Goal: Information Seeking & Learning: Learn about a topic

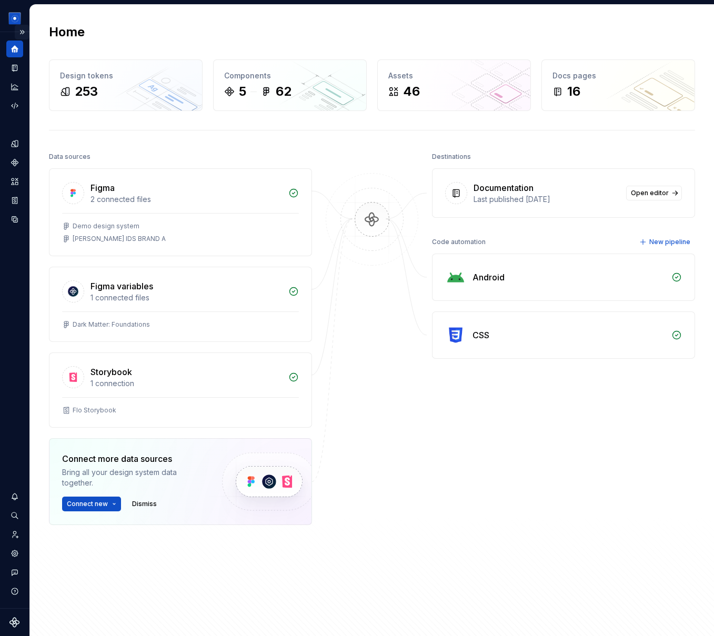
click at [22, 33] on button "Expand sidebar" at bounding box center [22, 32] width 15 height 15
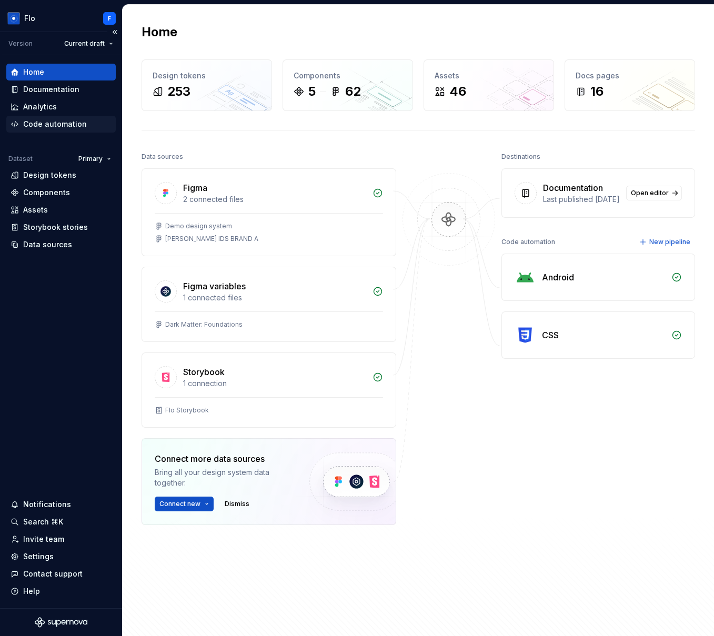
click at [48, 123] on div "Code automation" at bounding box center [55, 124] width 64 height 11
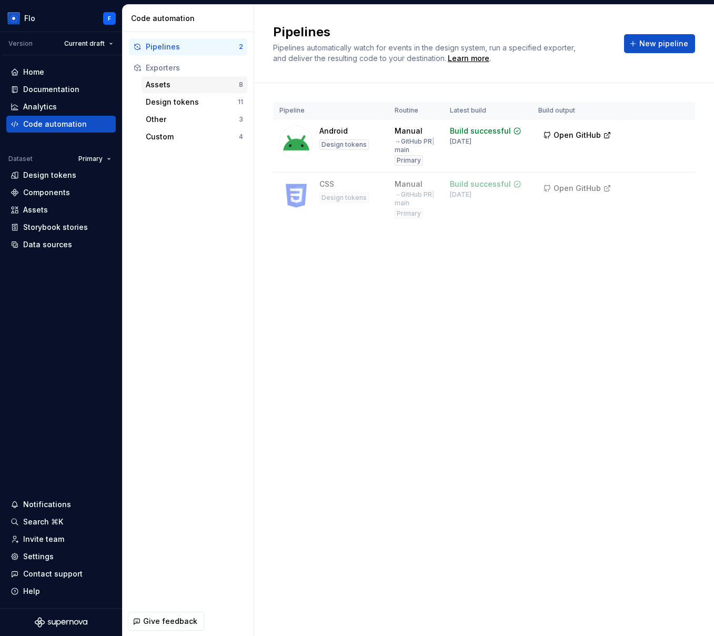
click at [184, 83] on div "Assets" at bounding box center [192, 84] width 93 height 11
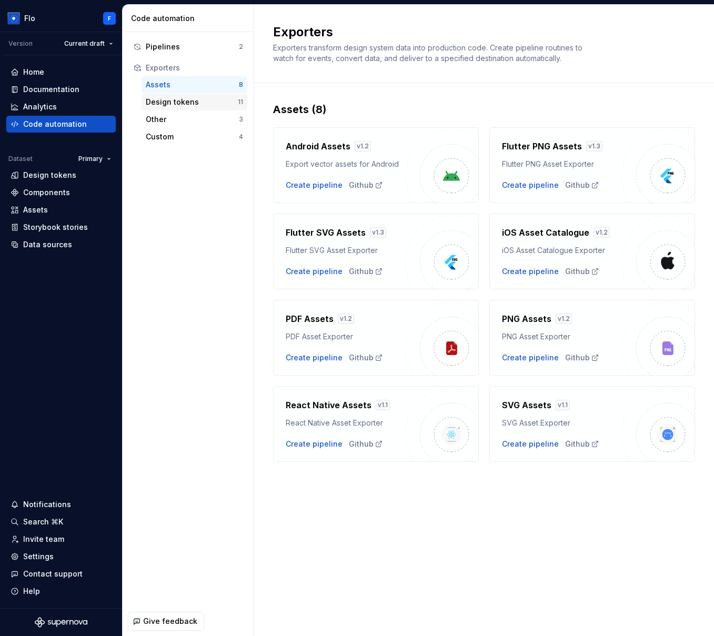
click at [190, 97] on div "Design tokens" at bounding box center [192, 102] width 92 height 11
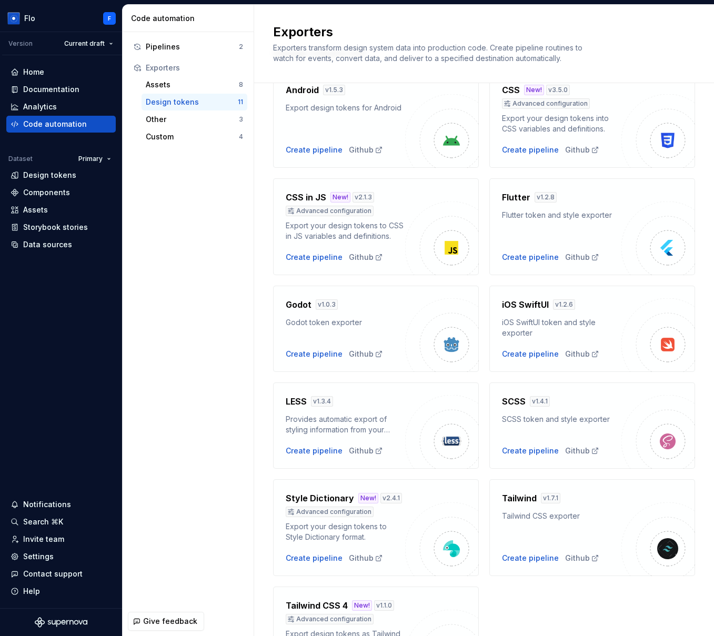
scroll to position [144, 0]
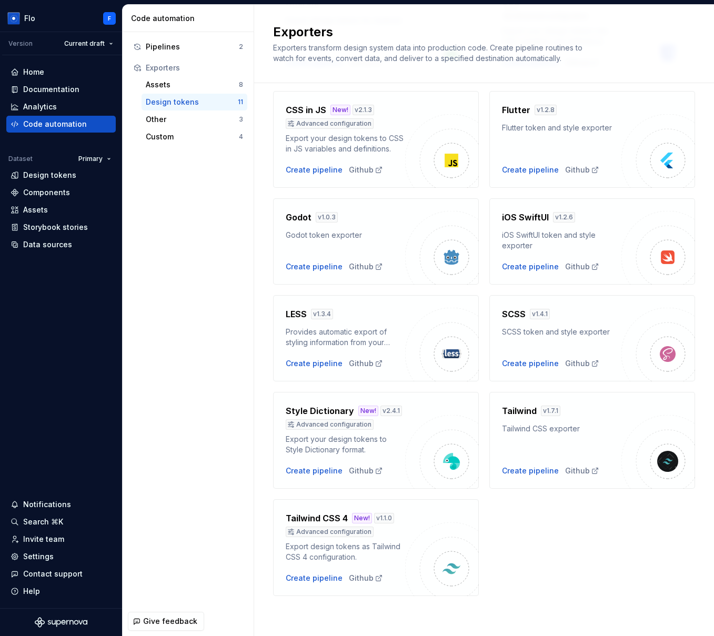
click at [548, 535] on div "Android v 1.5.3 Export design tokens for Android Create pipeline Github CSS New…" at bounding box center [484, 284] width 422 height 623
click at [68, 90] on div "Documentation" at bounding box center [51, 89] width 56 height 11
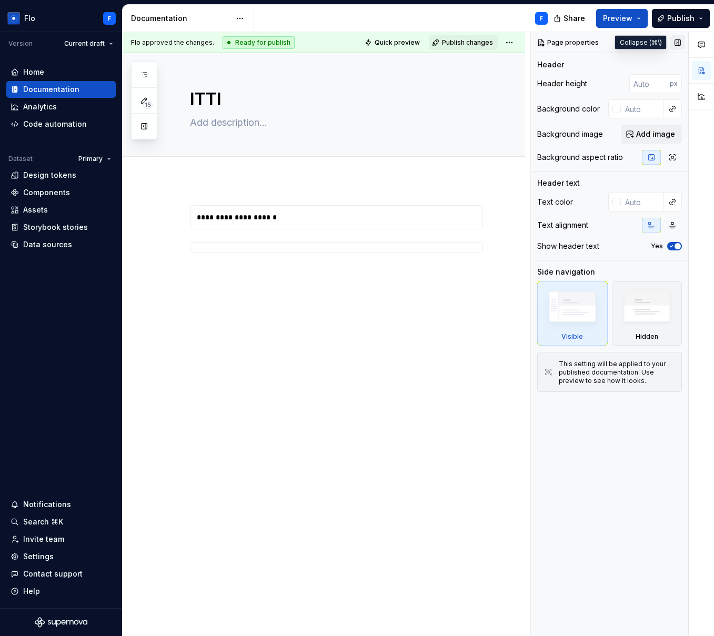
click at [675, 42] on button "button" at bounding box center [677, 42] width 15 height 15
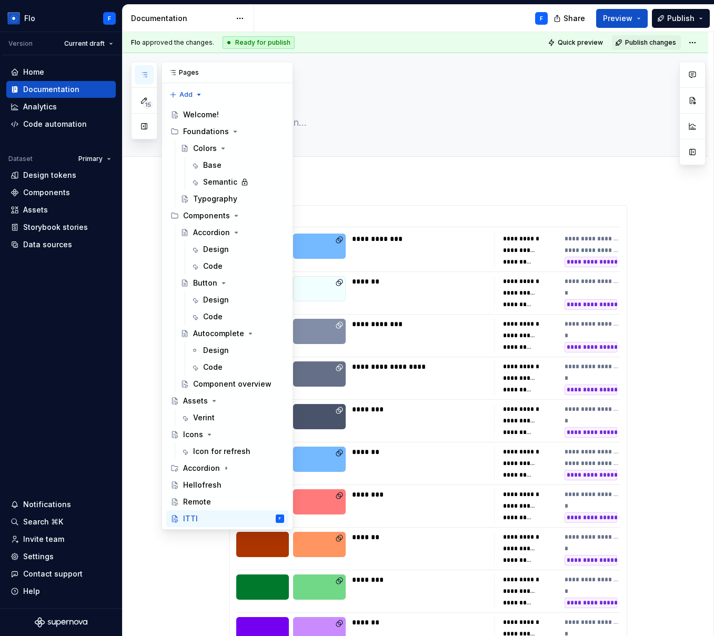
click at [148, 72] on button "button" at bounding box center [144, 74] width 19 height 19
click at [211, 304] on div "Design" at bounding box center [216, 300] width 26 height 11
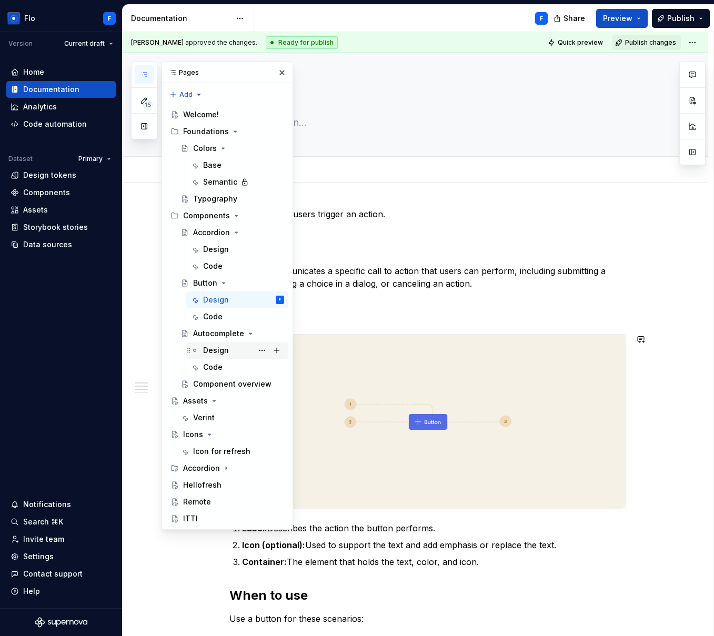
click at [225, 348] on div "Design" at bounding box center [216, 350] width 26 height 11
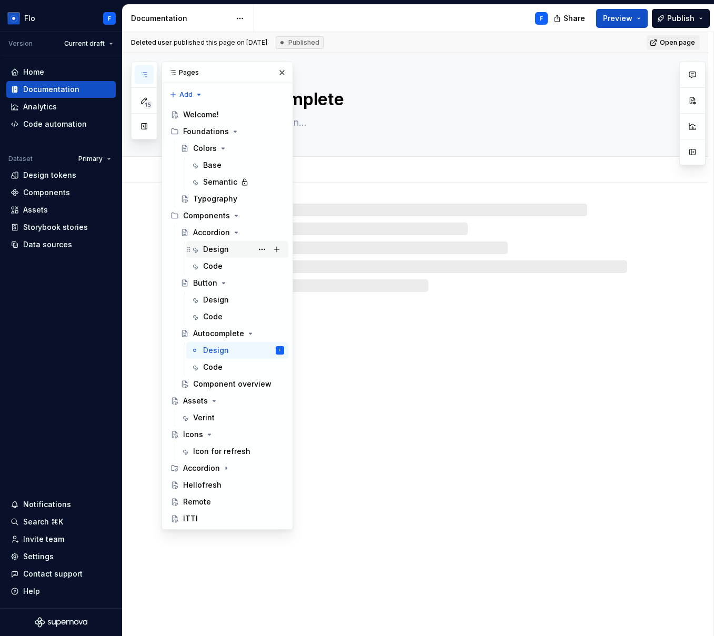
click at [211, 247] on div "Design" at bounding box center [216, 249] width 26 height 11
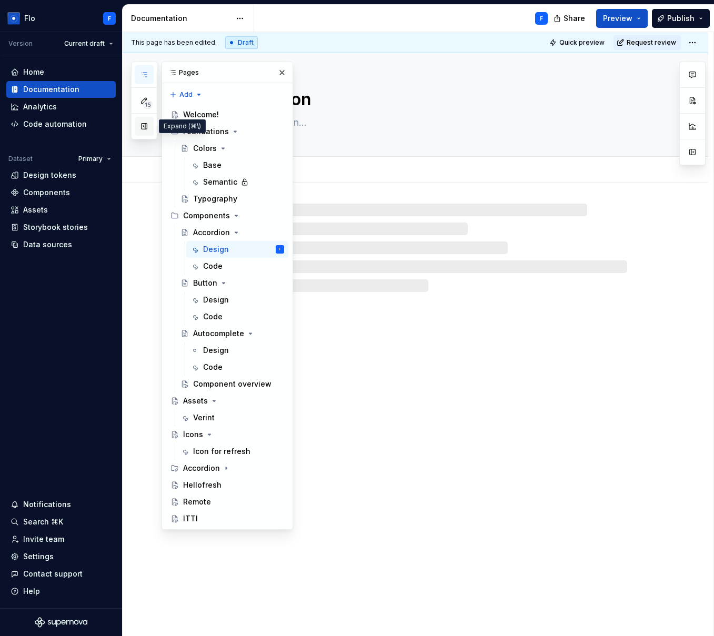
click at [144, 129] on button "button" at bounding box center [144, 126] width 19 height 19
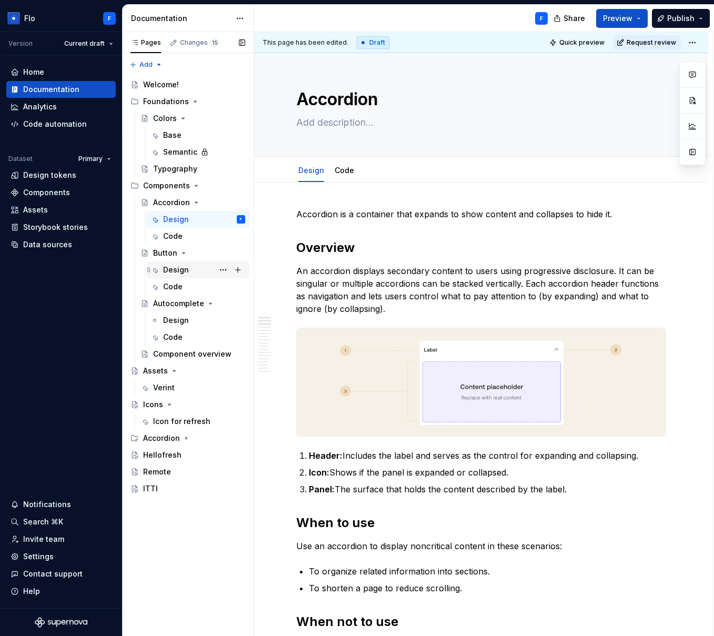
click at [185, 273] on div "Design" at bounding box center [176, 270] width 26 height 11
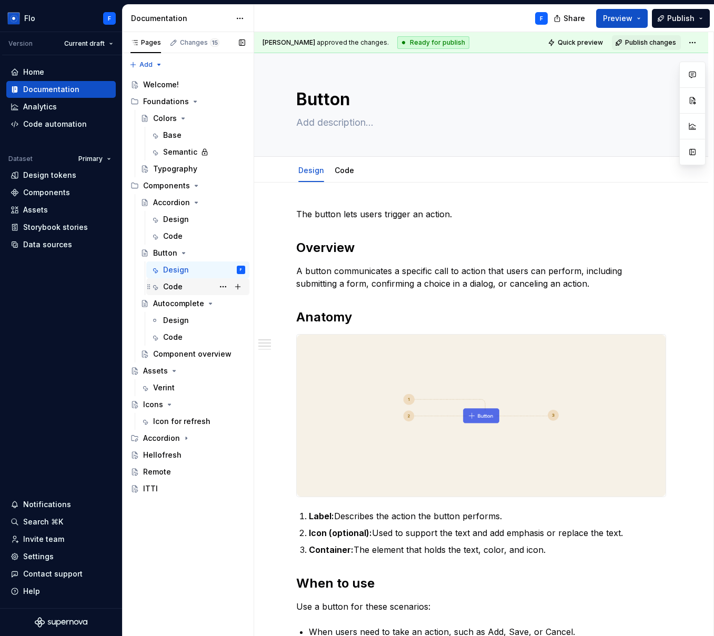
click at [190, 283] on div "Code" at bounding box center [204, 286] width 82 height 15
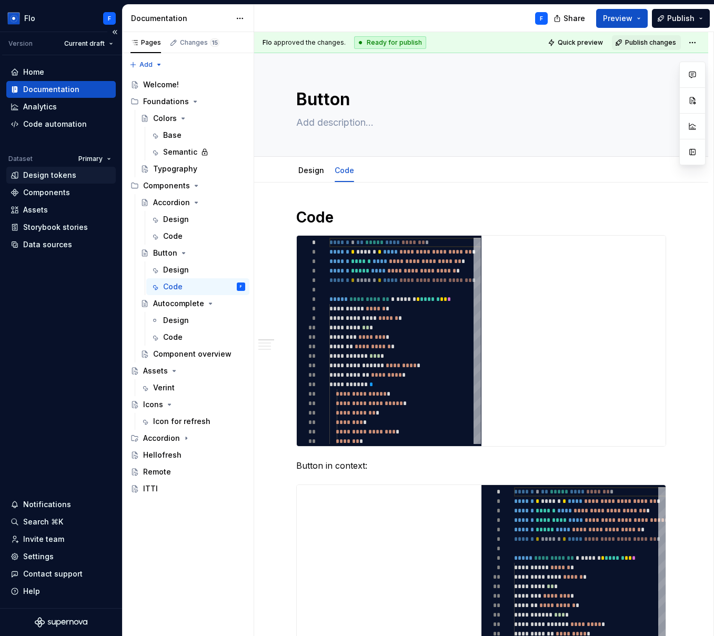
click at [52, 176] on div "Design tokens" at bounding box center [49, 175] width 53 height 11
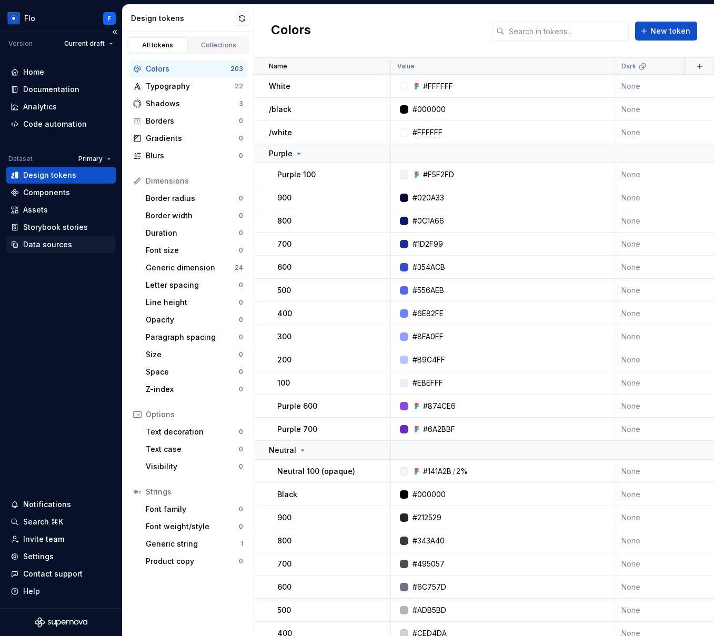
click at [63, 243] on div "Data sources" at bounding box center [47, 244] width 49 height 11
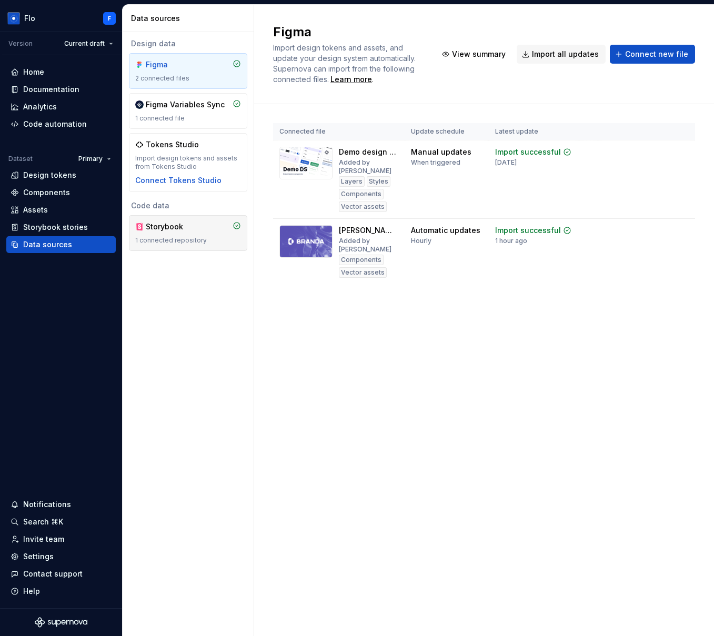
click at [189, 224] on div "Storybook" at bounding box center [171, 227] width 51 height 11
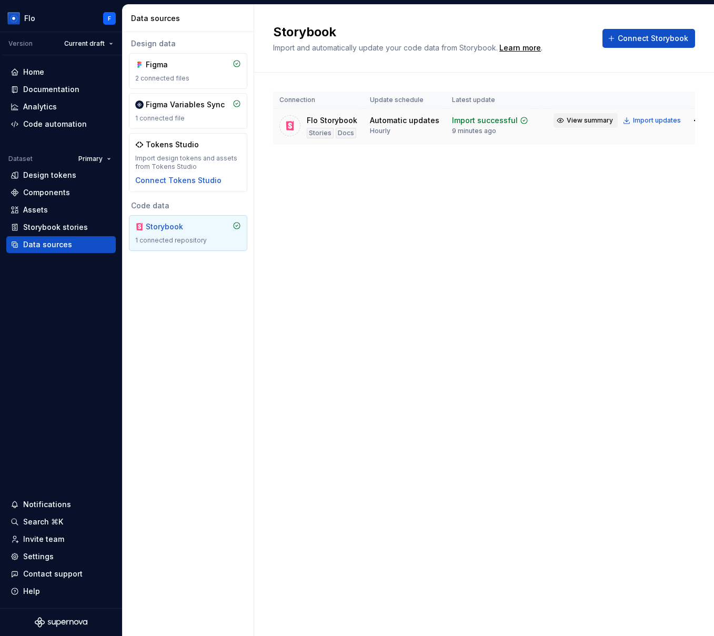
click at [582, 115] on button "View summary" at bounding box center [586, 120] width 64 height 15
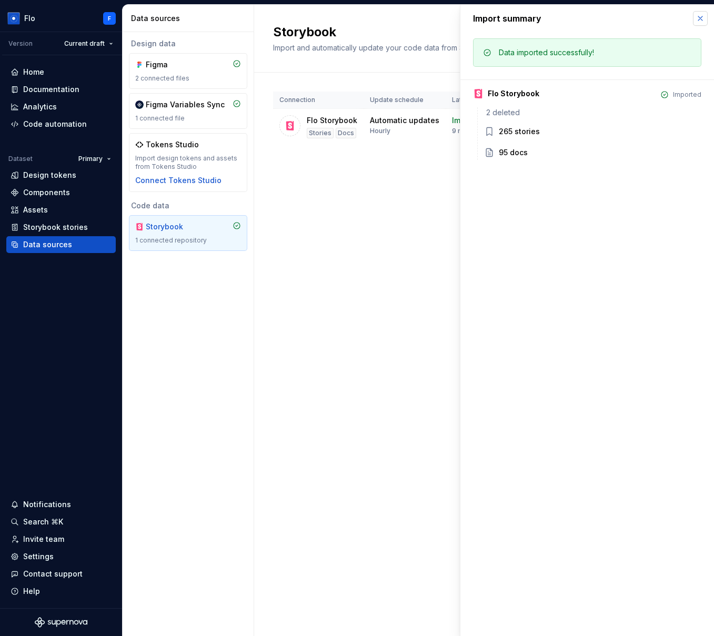
click at [699, 17] on button "button" at bounding box center [700, 18] width 15 height 15
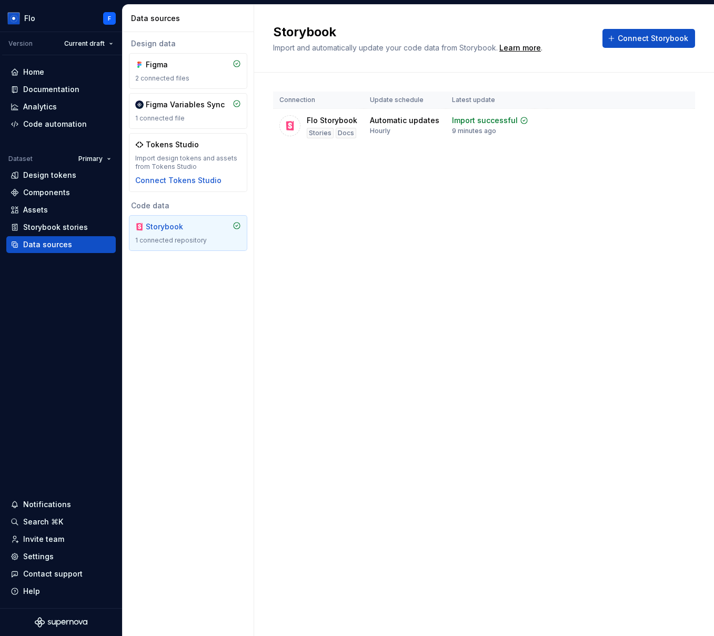
click at [457, 248] on div "Storybook Import and automatically update your code data from Storybook. Learn …" at bounding box center [484, 320] width 460 height 631
click at [545, 245] on div "Storybook Import and automatically update your code data from Storybook. Learn …" at bounding box center [484, 320] width 460 height 631
click at [546, 248] on div "Storybook Import and automatically update your code data from Storybook. Learn …" at bounding box center [484, 320] width 460 height 631
click at [588, 119] on span "View summary" at bounding box center [590, 120] width 46 height 8
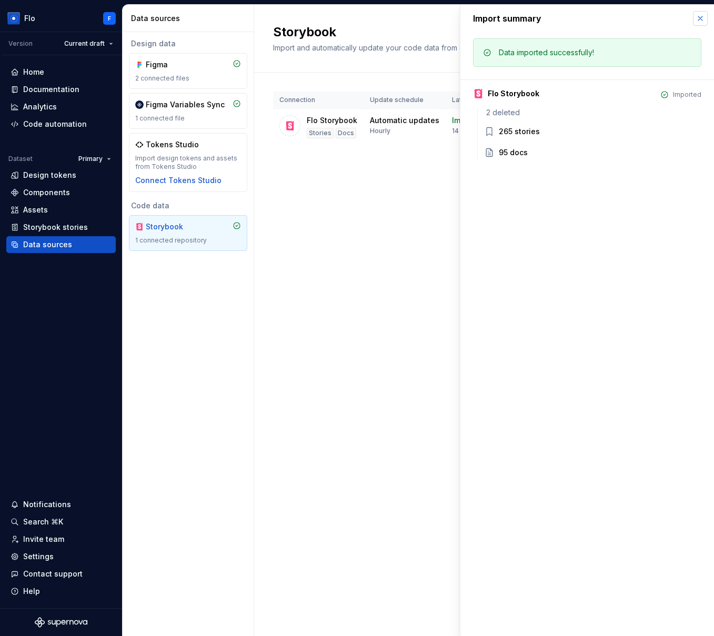
click at [699, 16] on button "button" at bounding box center [700, 18] width 15 height 15
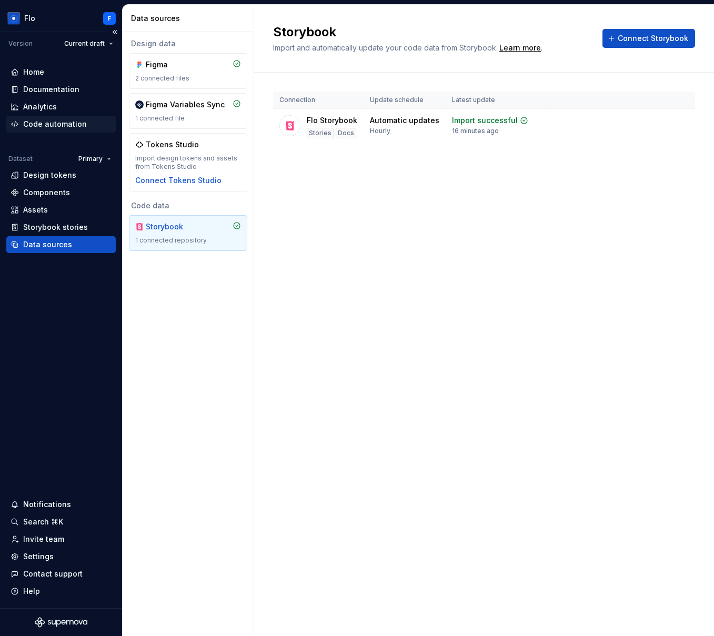
click at [49, 126] on div "Code automation" at bounding box center [55, 124] width 64 height 11
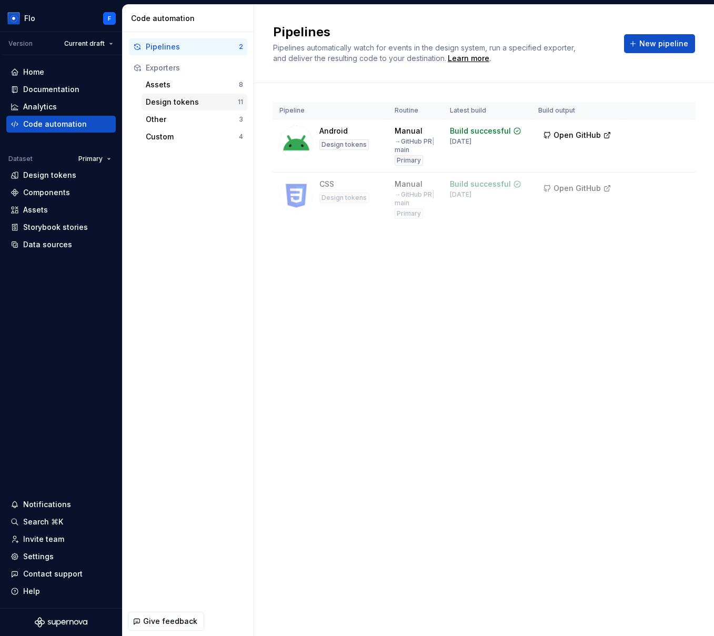
click at [210, 101] on div "Design tokens" at bounding box center [192, 102] width 92 height 11
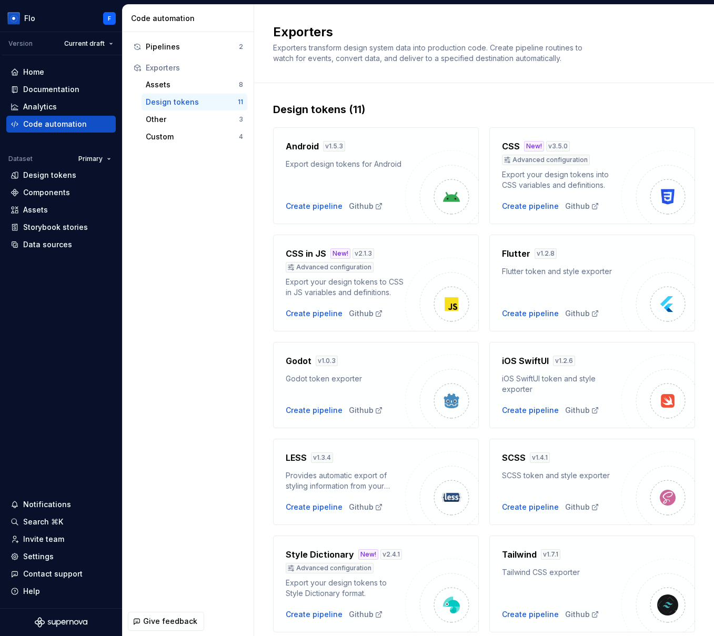
scroll to position [2, 0]
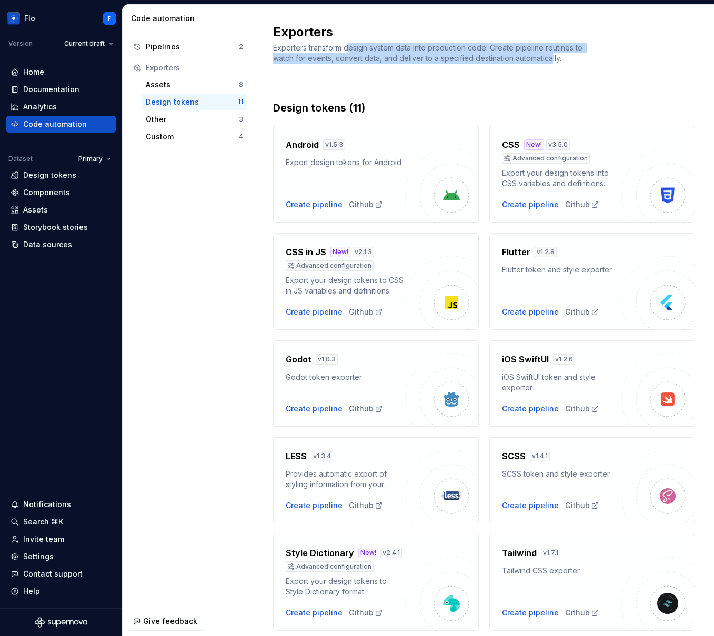
drag, startPoint x: 354, startPoint y: 51, endPoint x: 552, endPoint y: 62, distance: 198.7
click at [552, 62] on span "Exporters transform design system data into production code. Create pipeline ro…" at bounding box center [428, 52] width 311 height 19
drag, startPoint x: 554, startPoint y: 60, endPoint x: 283, endPoint y: 49, distance: 271.7
click at [283, 49] on span "Exporters transform design system data into production code. Create pipeline ro…" at bounding box center [428, 52] width 311 height 19
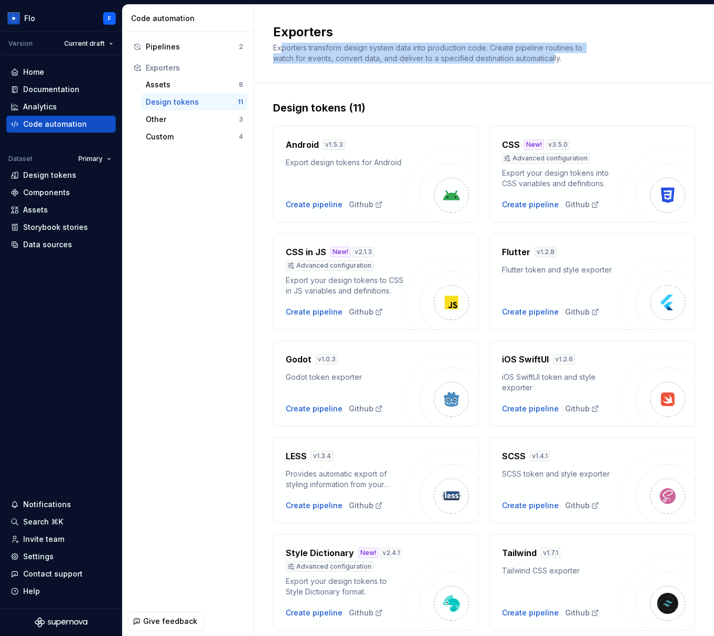
click at [283, 49] on span "Exporters transform design system data into production code. Create pipeline ro…" at bounding box center [428, 52] width 311 height 19
drag, startPoint x: 281, startPoint y: 47, endPoint x: 539, endPoint y: 66, distance: 258.5
click at [539, 66] on div "Exporters Exporters transform design system data into production code. Create p…" at bounding box center [484, 44] width 460 height 78
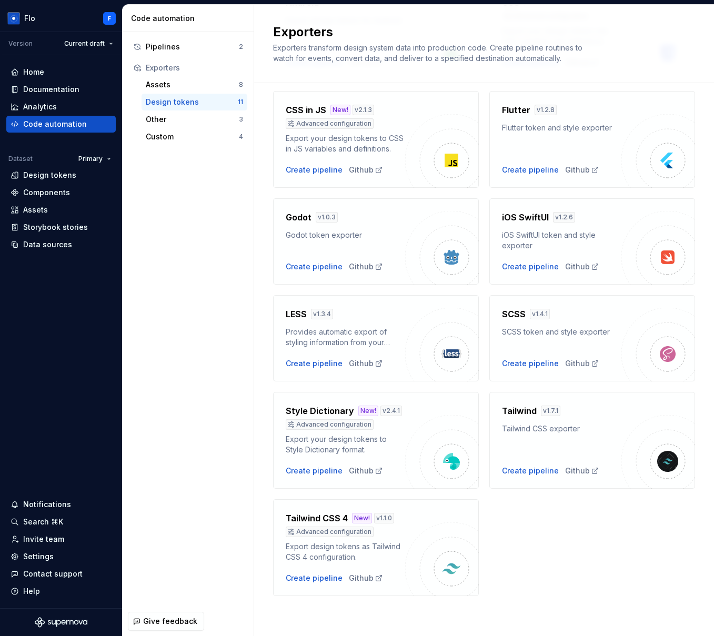
scroll to position [0, 0]
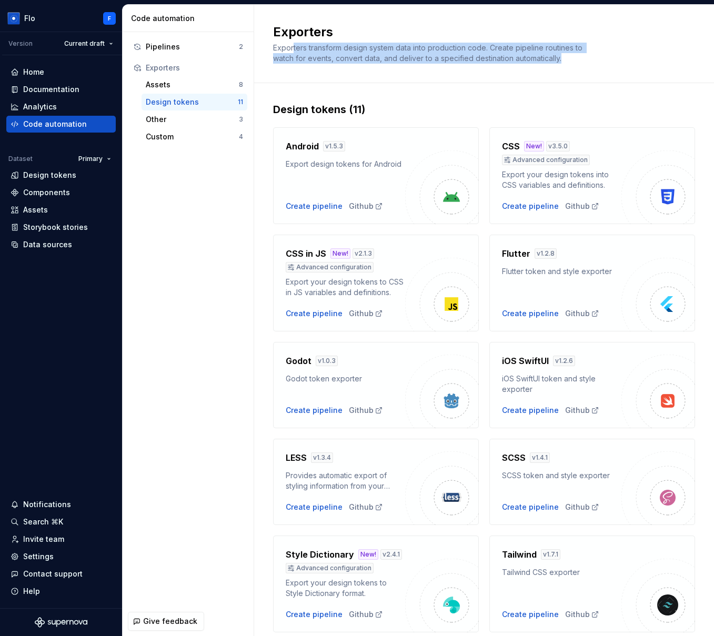
drag, startPoint x: 293, startPoint y: 45, endPoint x: 530, endPoint y: 63, distance: 238.0
click at [530, 63] on div "Exporters transform design system data into production code. Create pipeline ro…" at bounding box center [431, 53] width 316 height 21
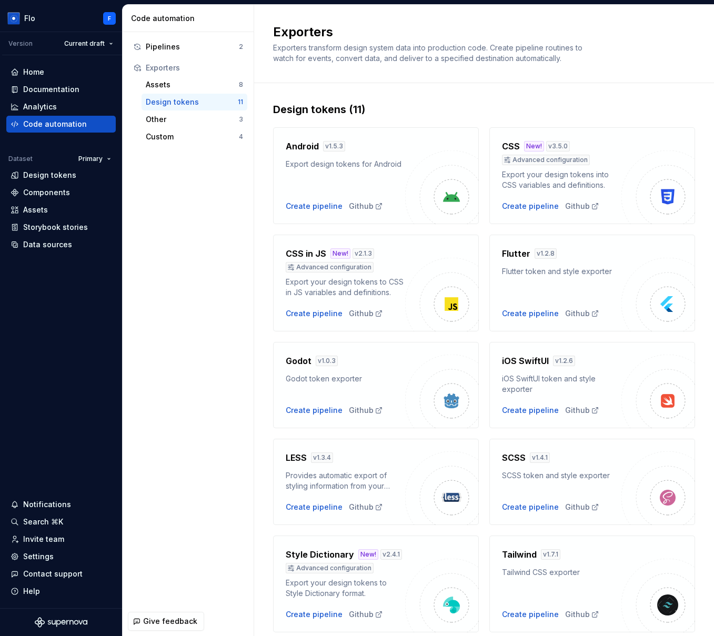
drag, startPoint x: 532, startPoint y: 63, endPoint x: 542, endPoint y: 60, distance: 10.5
click at [532, 63] on div "Exporters transform design system data into production code. Create pipeline ro…" at bounding box center [431, 53] width 316 height 21
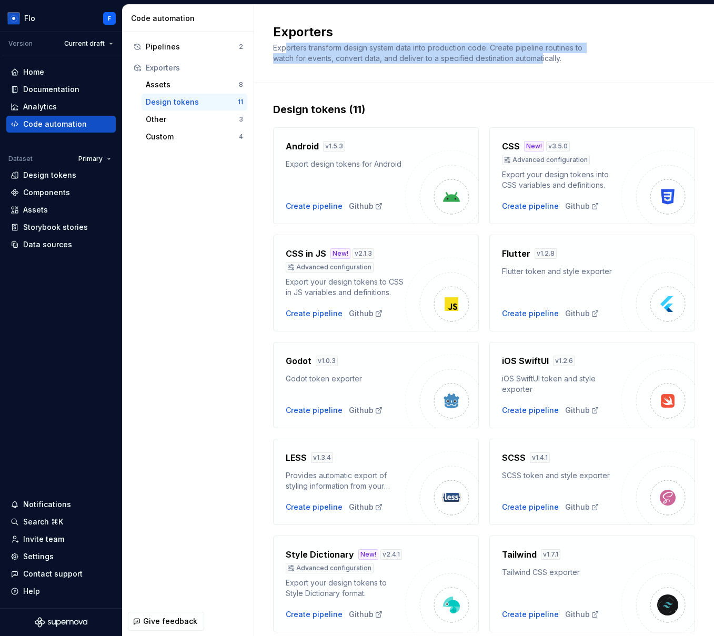
drag, startPoint x: 526, startPoint y: 59, endPoint x: 284, endPoint y: 52, distance: 242.1
click at [284, 52] on span "Exporters transform design system data into production code. Create pipeline ro…" at bounding box center [428, 52] width 311 height 19
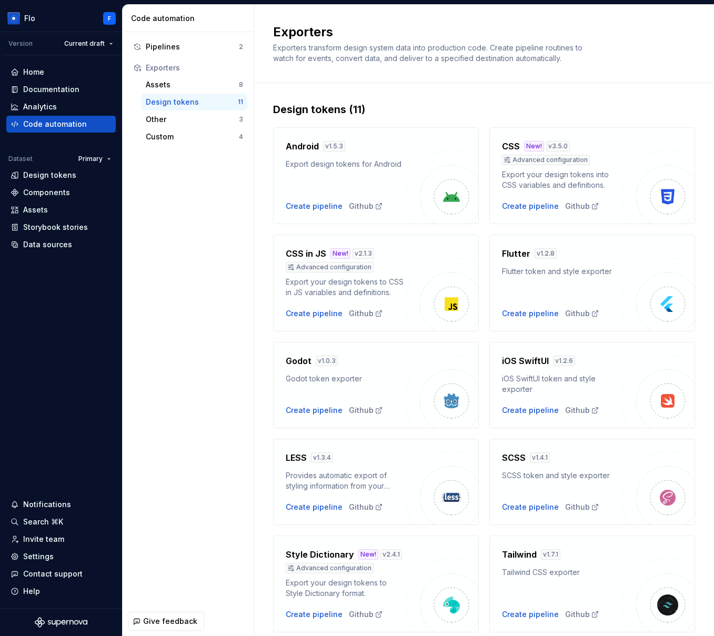
click at [284, 52] on span "Exporters transform design system data into production code. Create pipeline ro…" at bounding box center [428, 52] width 311 height 19
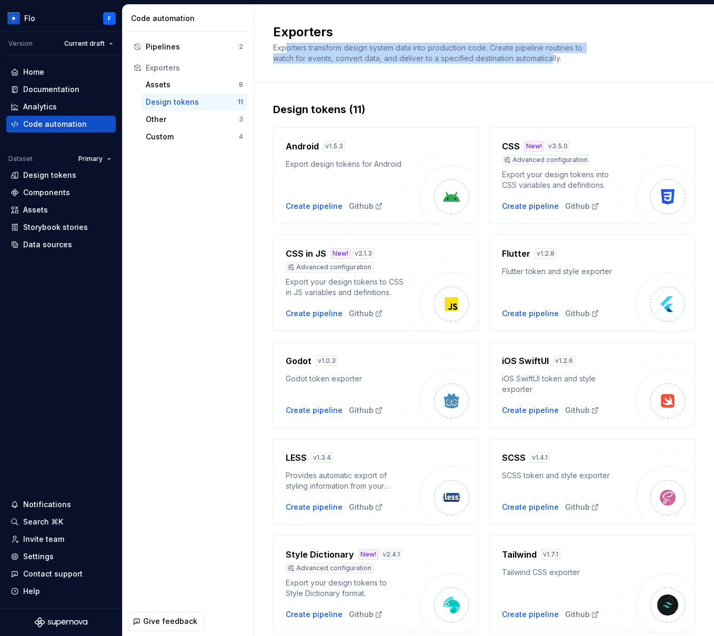
drag, startPoint x: 284, startPoint y: 48, endPoint x: 551, endPoint y: 61, distance: 267.1
click at [551, 61] on span "Exporters transform design system data into production code. Create pipeline ro…" at bounding box center [428, 52] width 311 height 19
drag, startPoint x: 552, startPoint y: 57, endPoint x: 278, endPoint y: 45, distance: 274.4
click at [278, 45] on span "Exporters transform design system data into production code. Create pipeline ro…" at bounding box center [428, 52] width 311 height 19
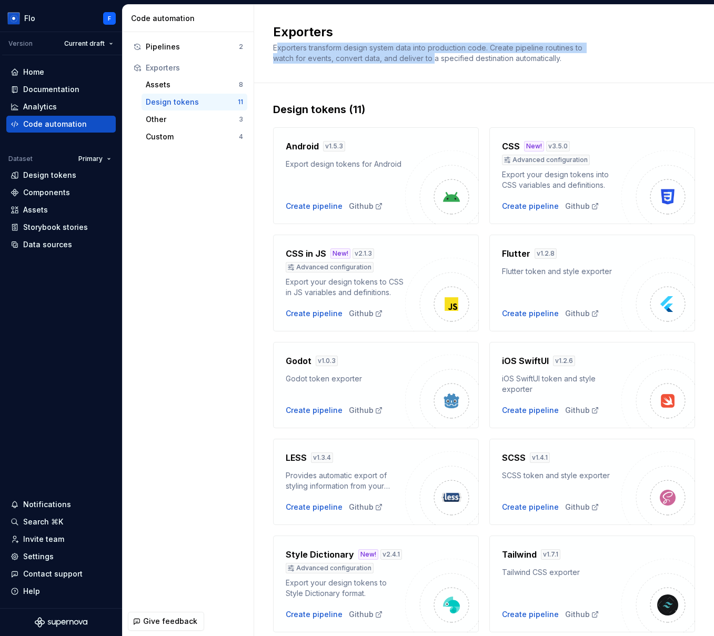
drag, startPoint x: 293, startPoint y: 48, endPoint x: 434, endPoint y: 62, distance: 141.7
click at [434, 62] on span "Exporters transform design system data into production code. Create pipeline ro…" at bounding box center [428, 52] width 311 height 19
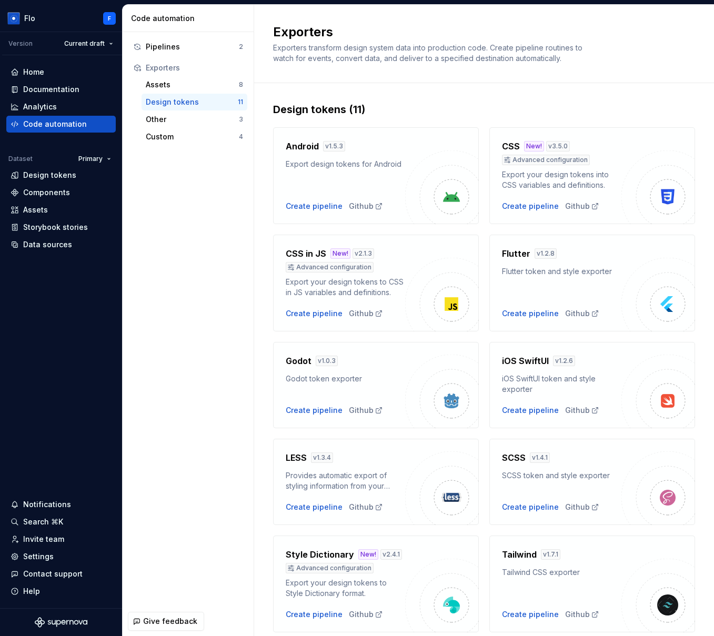
drag, startPoint x: 563, startPoint y: 63, endPoint x: 548, endPoint y: 64, distance: 15.3
click at [563, 63] on div "Exporters transform design system data into production code. Create pipeline ro…" at bounding box center [431, 53] width 316 height 21
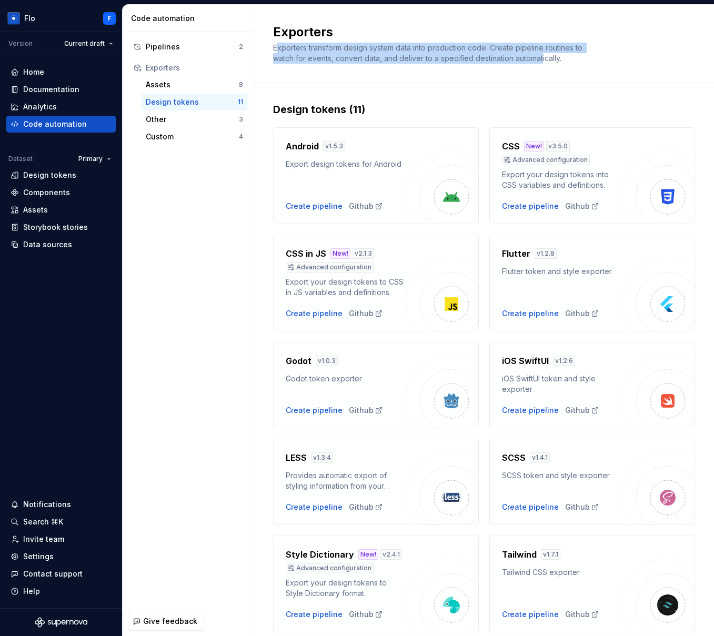
drag, startPoint x: 541, startPoint y: 63, endPoint x: 279, endPoint y: 45, distance: 263.1
click at [279, 45] on div "Exporters transform design system data into production code. Create pipeline ro…" at bounding box center [431, 53] width 316 height 21
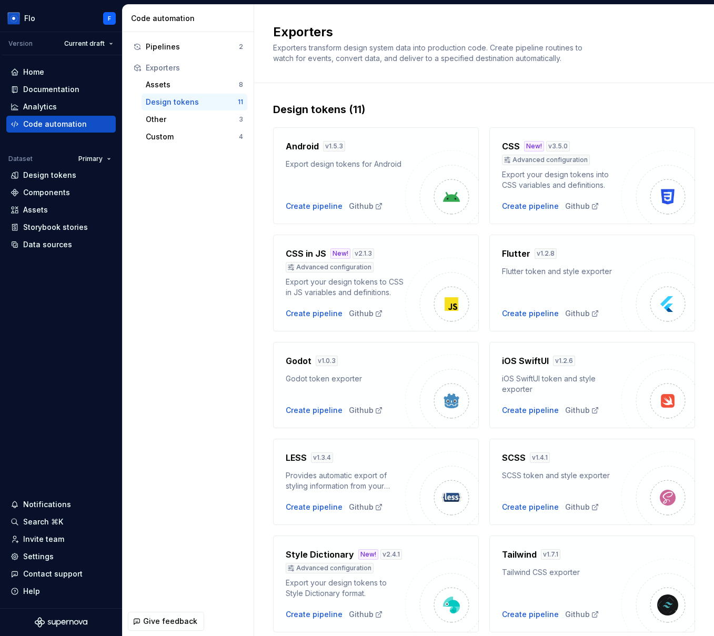
click at [279, 45] on span "Exporters transform design system data into production code. Create pipeline ro…" at bounding box center [428, 52] width 311 height 19
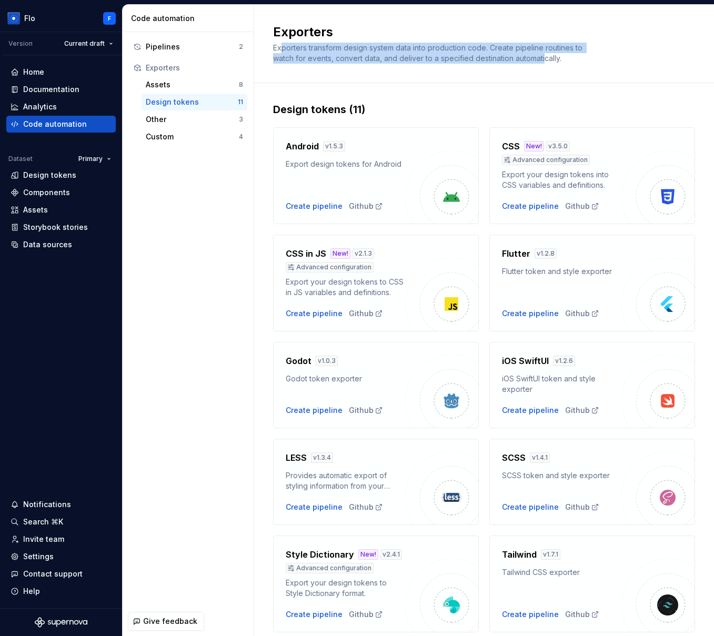
drag, startPoint x: 279, startPoint y: 45, endPoint x: 545, endPoint y: 63, distance: 266.3
click at [545, 63] on div "Exporters transform design system data into production code. Create pipeline ro…" at bounding box center [431, 53] width 316 height 21
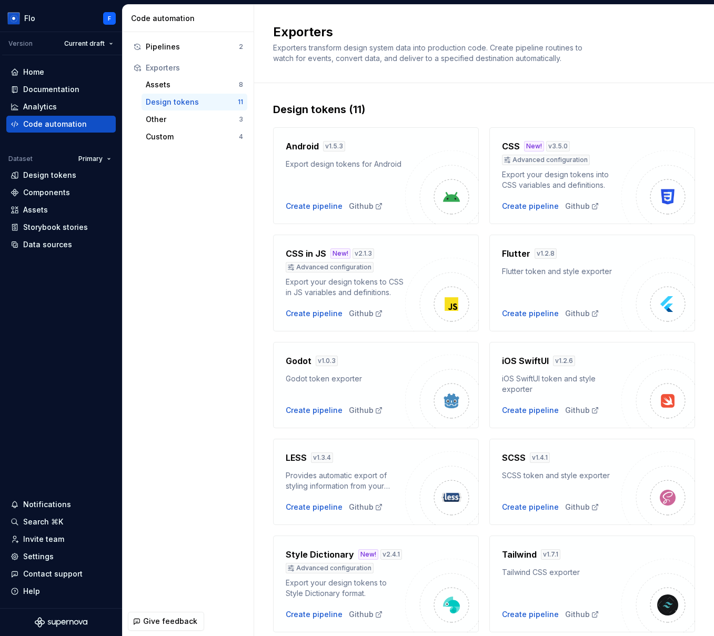
click at [545, 63] on div "Exporters transform design system data into production code. Create pipeline ro…" at bounding box center [431, 53] width 316 height 21
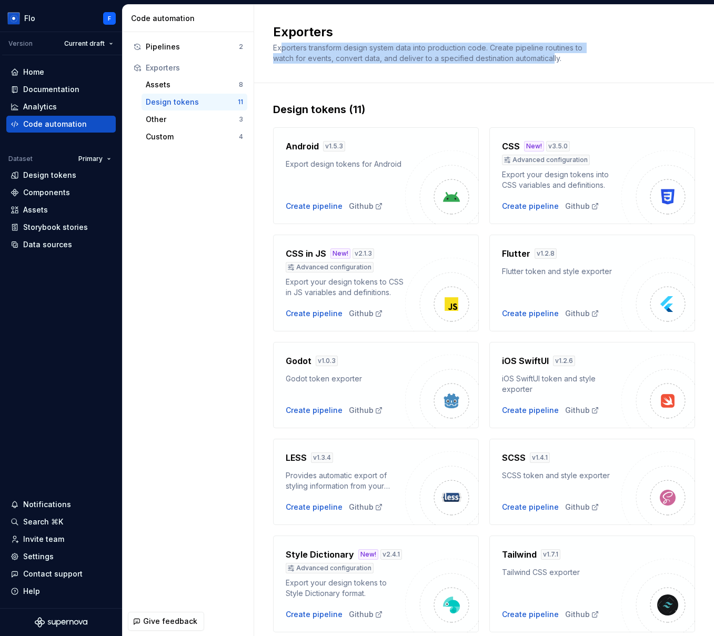
drag, startPoint x: 551, startPoint y: 60, endPoint x: 283, endPoint y: 47, distance: 268.7
click at [283, 47] on span "Exporters transform design system data into production code. Create pipeline ro…" at bounding box center [428, 52] width 311 height 19
drag, startPoint x: 305, startPoint y: 44, endPoint x: 548, endPoint y: 61, distance: 243.1
click at [548, 61] on span "Exporters transform design system data into production code. Create pipeline ro…" at bounding box center [428, 52] width 311 height 19
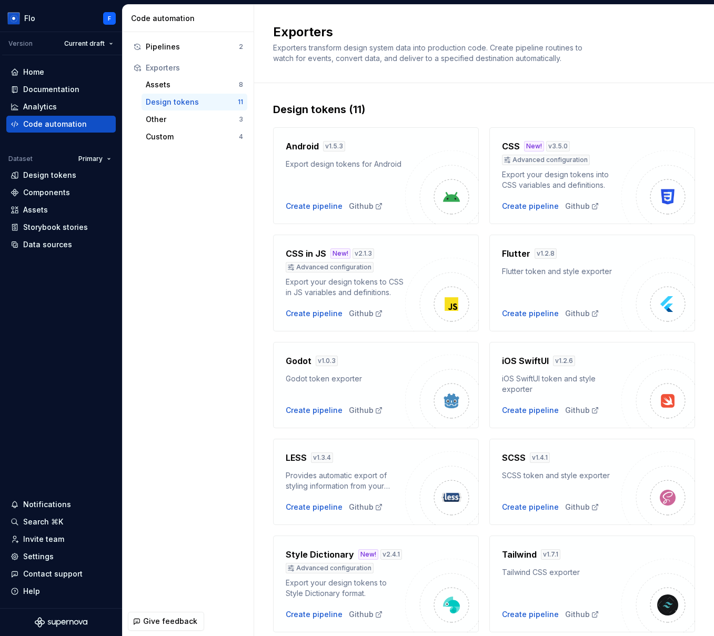
click at [548, 61] on span "Exporters transform design system data into production code. Create pipeline ro…" at bounding box center [428, 52] width 311 height 19
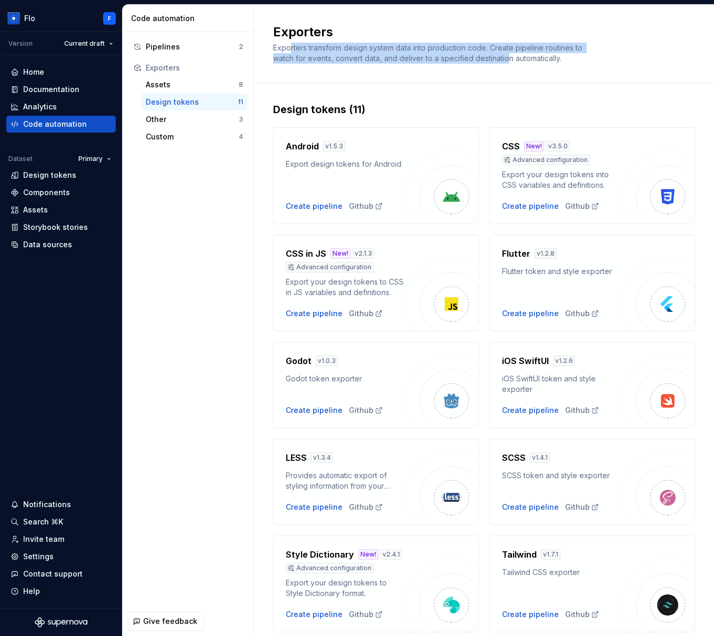
drag, startPoint x: 506, startPoint y: 58, endPoint x: 291, endPoint y: 46, distance: 214.5
click at [291, 46] on span "Exporters transform design system data into production code. Create pipeline ro…" at bounding box center [428, 52] width 311 height 19
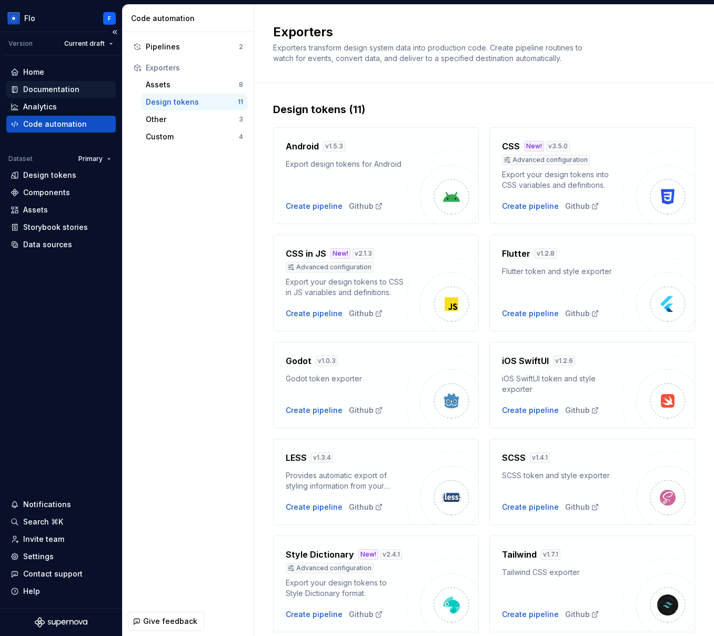
click at [55, 90] on div "Documentation" at bounding box center [51, 89] width 56 height 11
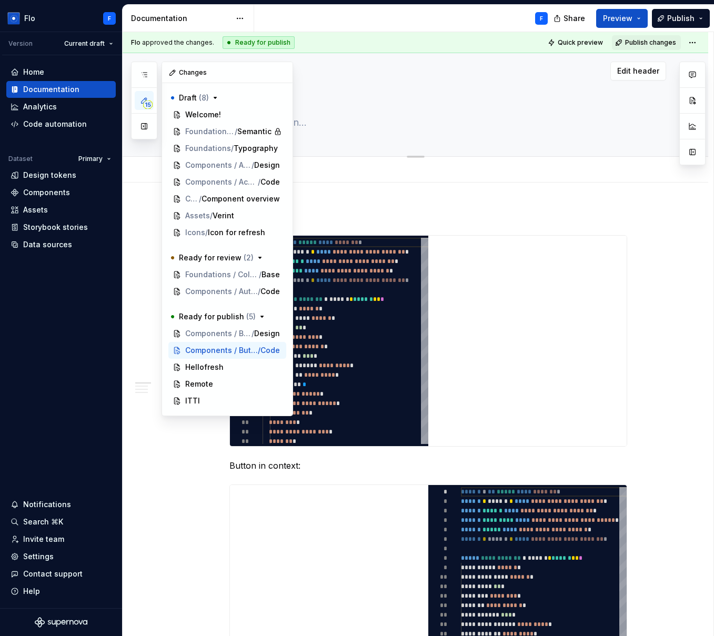
drag, startPoint x: 144, startPoint y: 125, endPoint x: 206, endPoint y: 136, distance: 62.6
click at [145, 125] on button "button" at bounding box center [144, 126] width 19 height 19
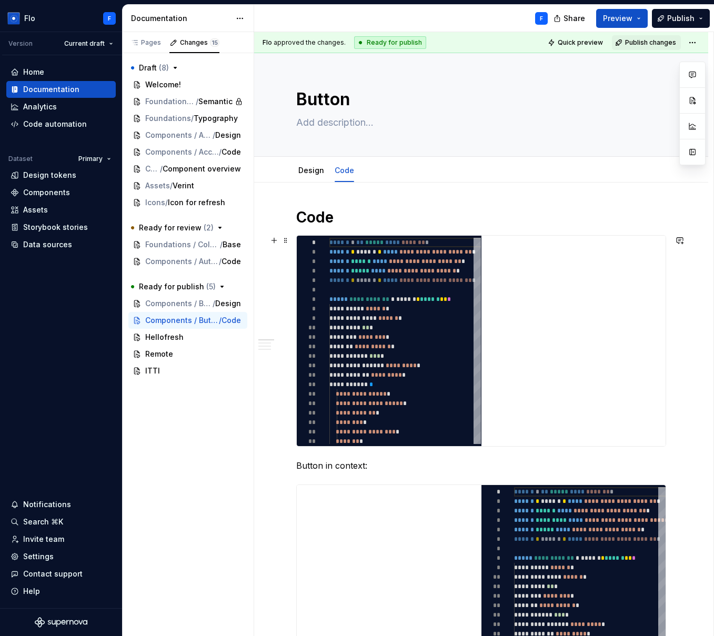
type textarea "*"
